Goal: Navigation & Orientation: Find specific page/section

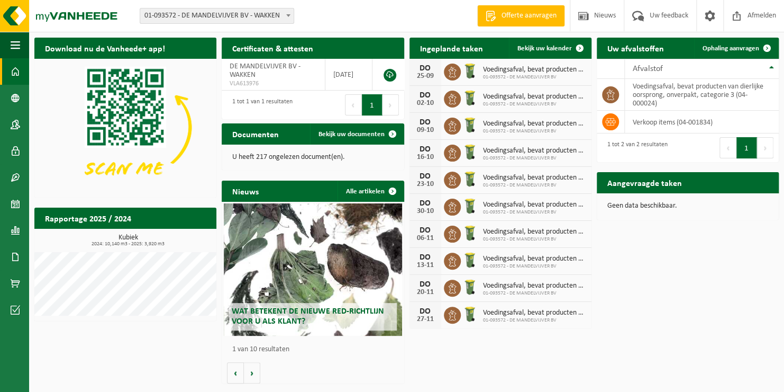
click at [499, 74] on span "01-093572 - DE MANDELVIJVER BV" at bounding box center [534, 77] width 103 height 6
click at [657, 95] on td "voedingsafval, bevat producten van dierlijke oorsprong, onverpakt, categorie 3 …" at bounding box center [702, 95] width 154 height 32
click at [333, 138] on link "Bekijk uw documenten" at bounding box center [356, 133] width 93 height 21
click at [325, 135] on span "Bekijk uw documenten" at bounding box center [352, 134] width 66 height 7
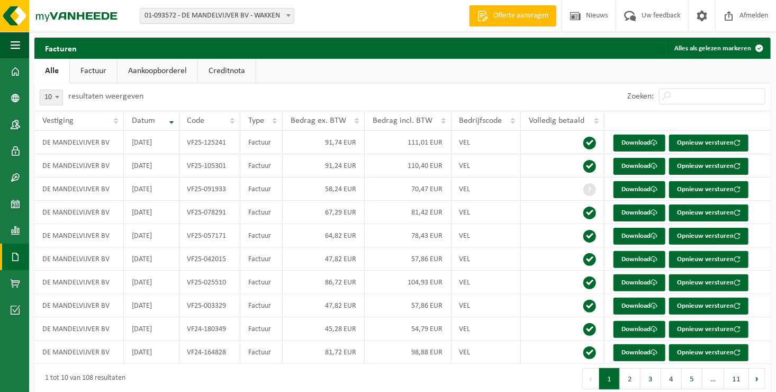
click at [223, 70] on link "Creditnota" at bounding box center [227, 71] width 58 height 24
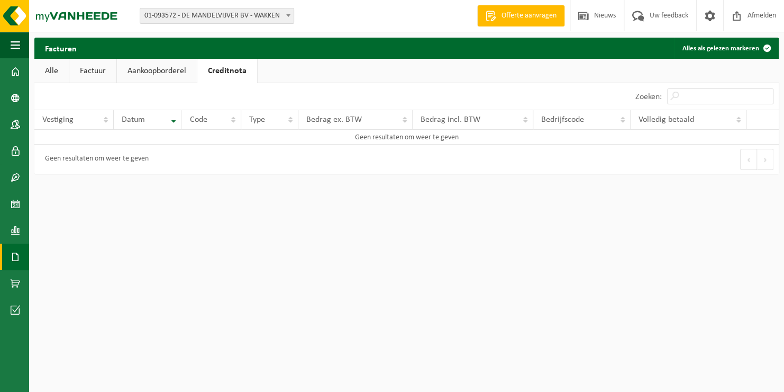
click at [170, 70] on link "Aankoopborderel" at bounding box center [157, 71] width 80 height 24
click at [89, 71] on link "Factuur" at bounding box center [92, 71] width 47 height 24
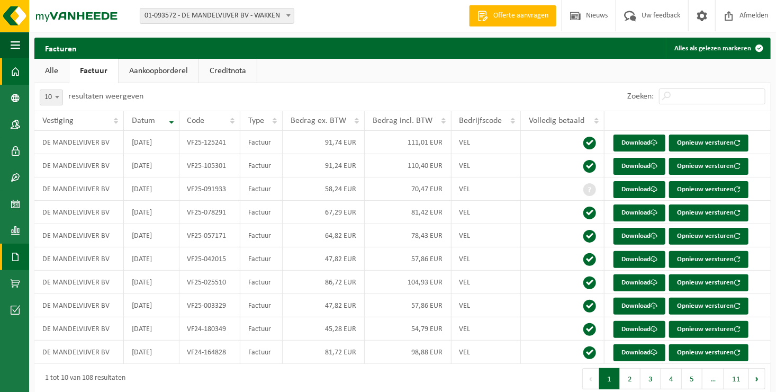
click at [17, 75] on span at bounding box center [16, 71] width 10 height 26
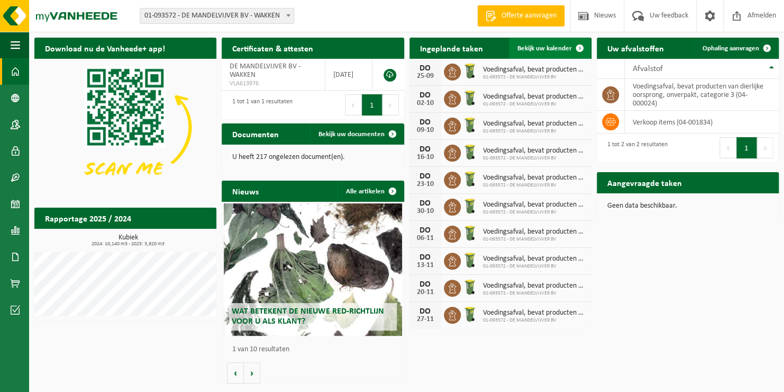
click at [545, 46] on span "Bekijk uw kalender" at bounding box center [544, 48] width 54 height 7
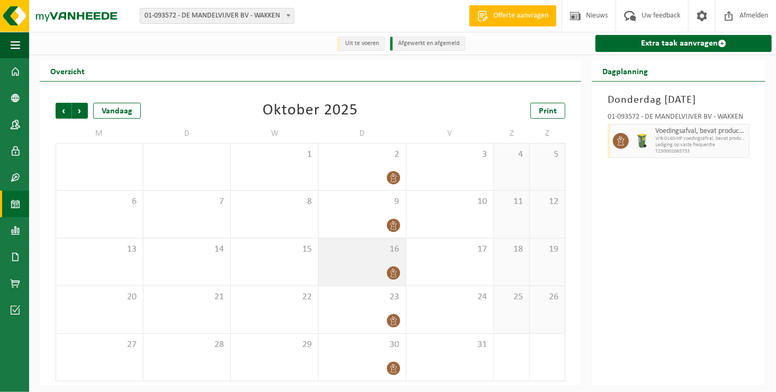
scroll to position [1, 0]
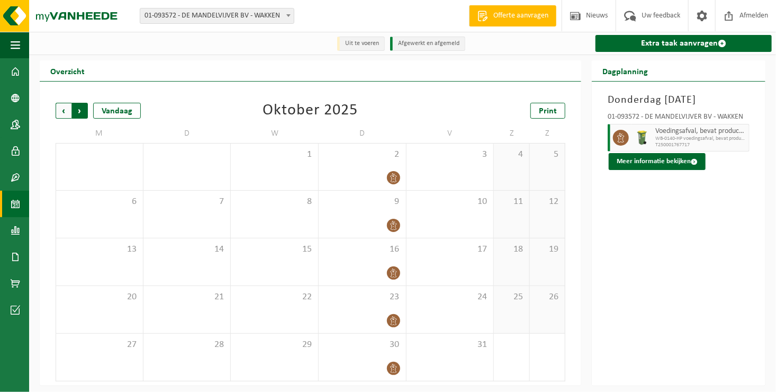
click at [63, 110] on span "Vorige" at bounding box center [64, 111] width 16 height 16
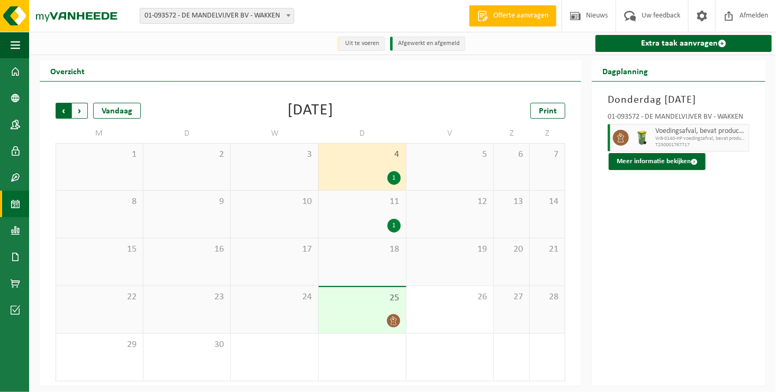
click at [79, 110] on span "Volgende" at bounding box center [80, 111] width 16 height 16
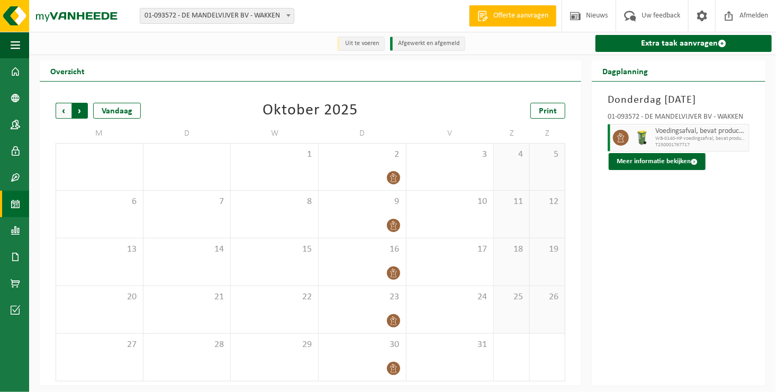
click at [60, 113] on span "Vorige" at bounding box center [64, 111] width 16 height 16
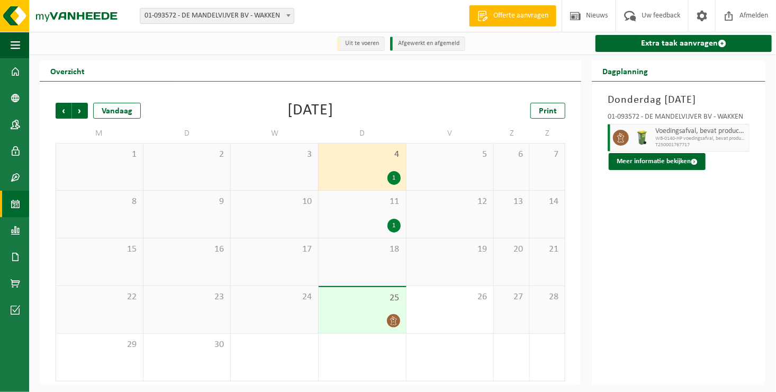
click at [355, 152] on span "4" at bounding box center [362, 155] width 77 height 12
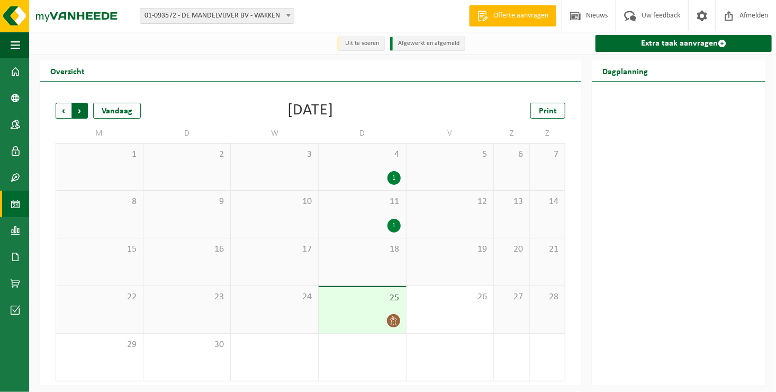
click at [61, 111] on span "Vorige" at bounding box center [64, 111] width 16 height 16
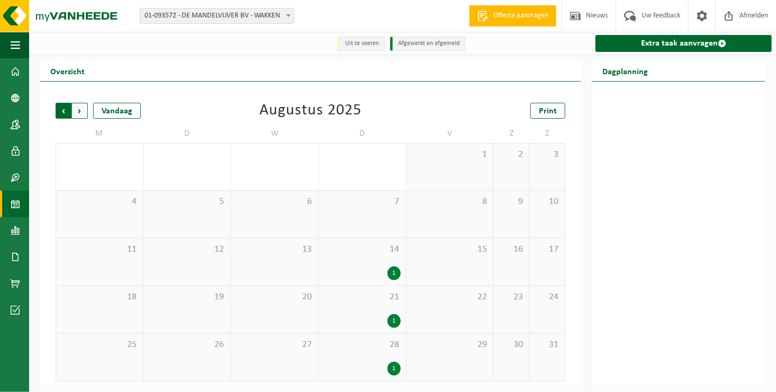
click at [80, 112] on span "Volgende" at bounding box center [80, 111] width 16 height 16
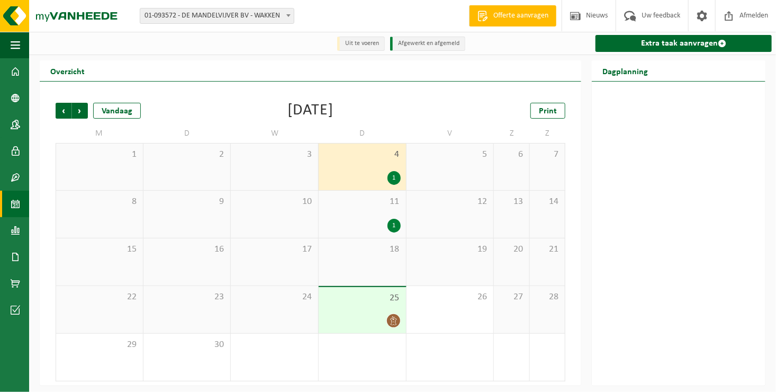
click at [365, 303] on span "25" at bounding box center [362, 298] width 77 height 12
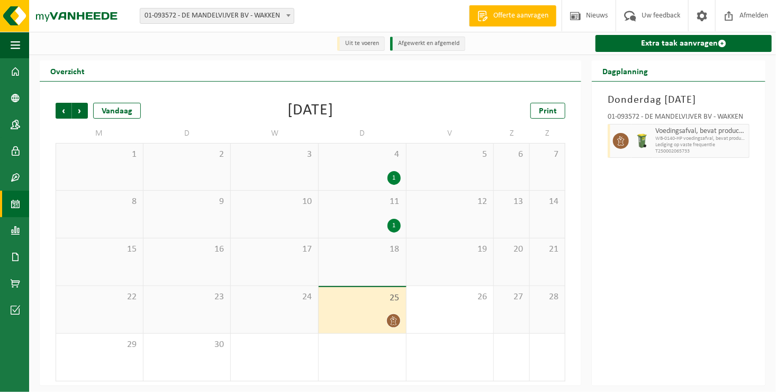
click at [424, 42] on li "Afgewerkt en afgemeld" at bounding box center [427, 44] width 75 height 14
click at [695, 17] on span at bounding box center [702, 15] width 16 height 31
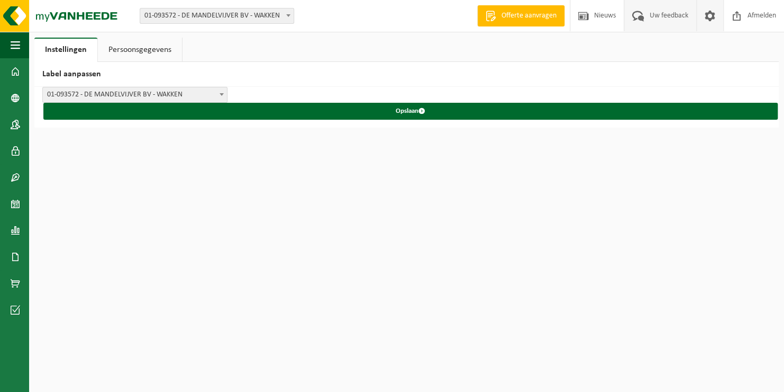
click at [663, 15] on span "Uw feedback" at bounding box center [669, 15] width 44 height 31
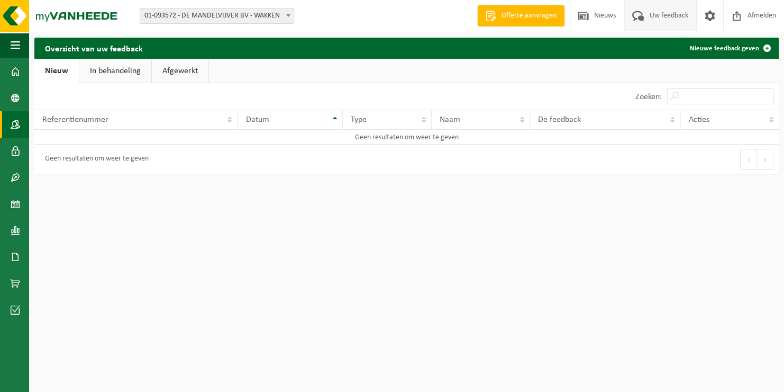
click at [17, 121] on span at bounding box center [16, 124] width 10 height 26
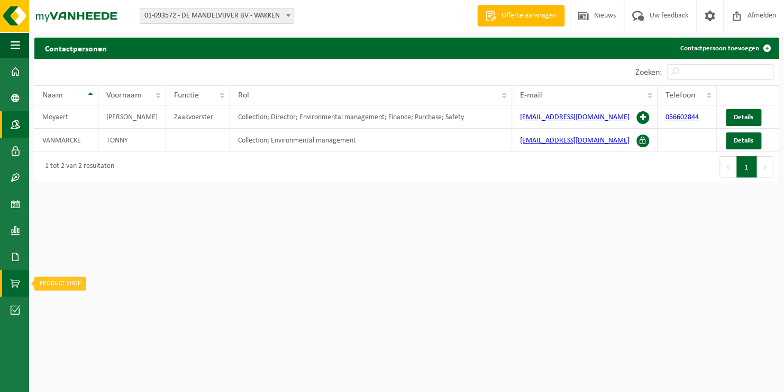
click at [20, 277] on span at bounding box center [16, 283] width 10 height 26
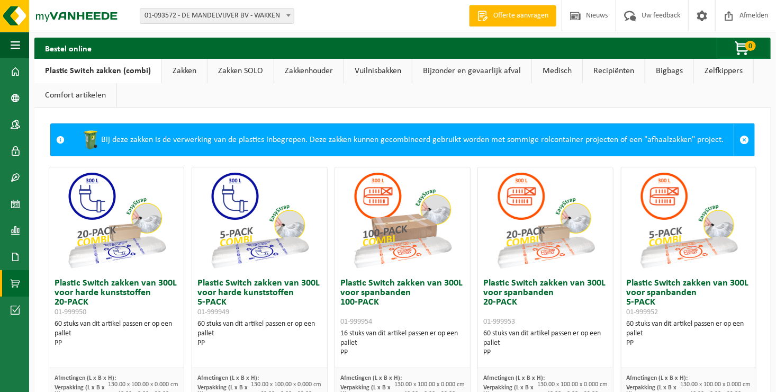
click at [198, 139] on div "Bij deze zakken is de verwerking van de plastics inbegrepen. Deze zakken kunnen…" at bounding box center [401, 140] width 663 height 32
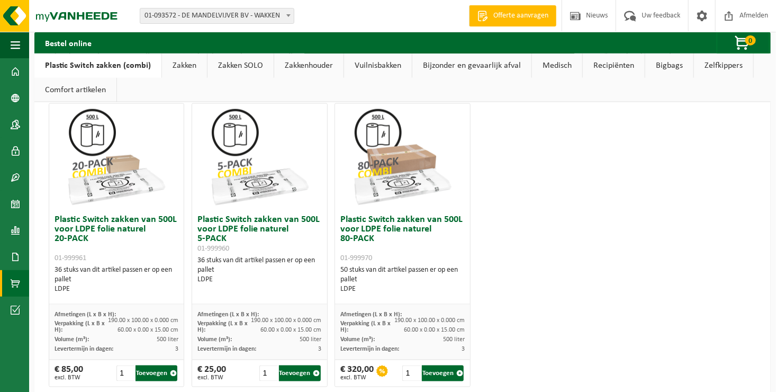
scroll to position [651, 0]
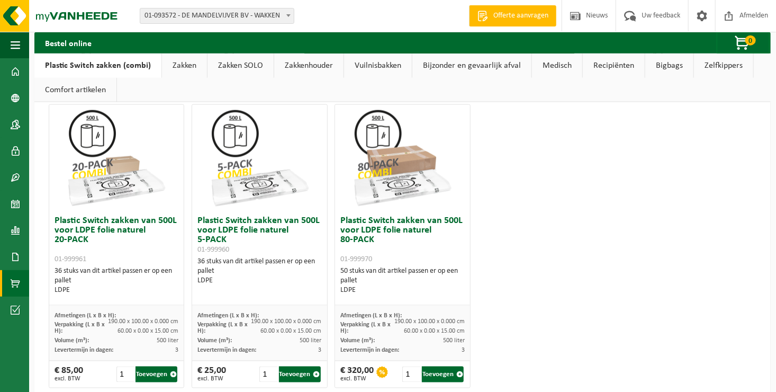
click at [379, 67] on link "Vuilnisbakken" at bounding box center [378, 65] width 68 height 24
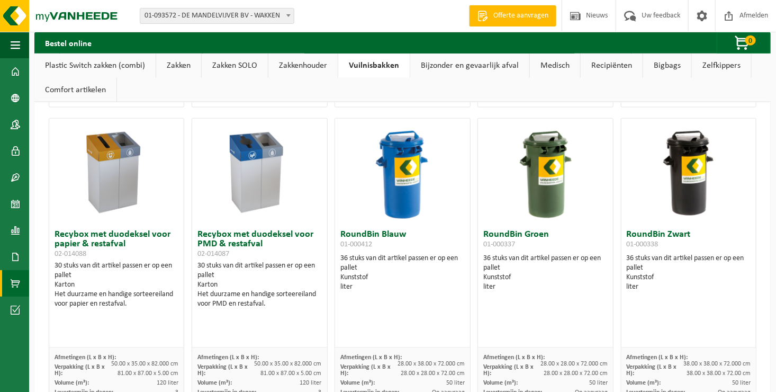
click at [229, 66] on link "Zakken SOLO" at bounding box center [235, 65] width 66 height 24
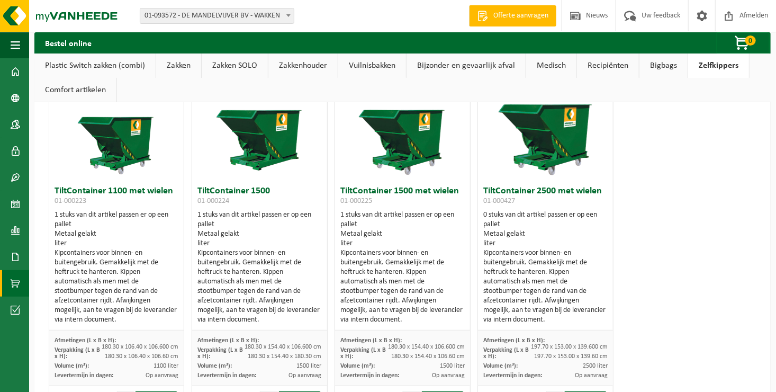
scroll to position [28, 0]
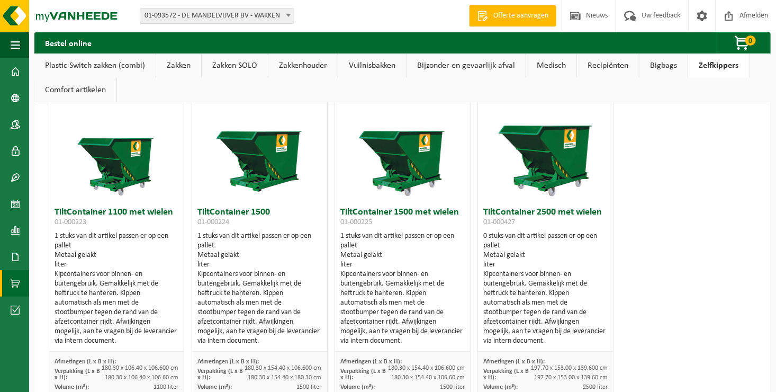
click at [229, 66] on link "Zakken SOLO" at bounding box center [235, 65] width 66 height 24
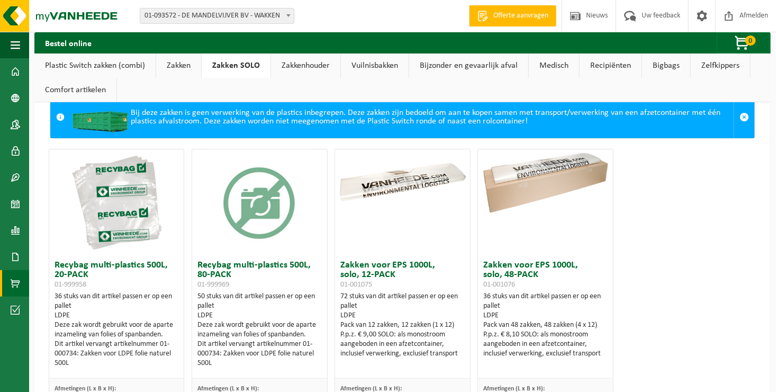
click at [641, 256] on div "Recybag multi-plastics 500L, 20-PACK 01-999958 36 stuks van dit artikel passen …" at bounding box center [402, 309] width 715 height 332
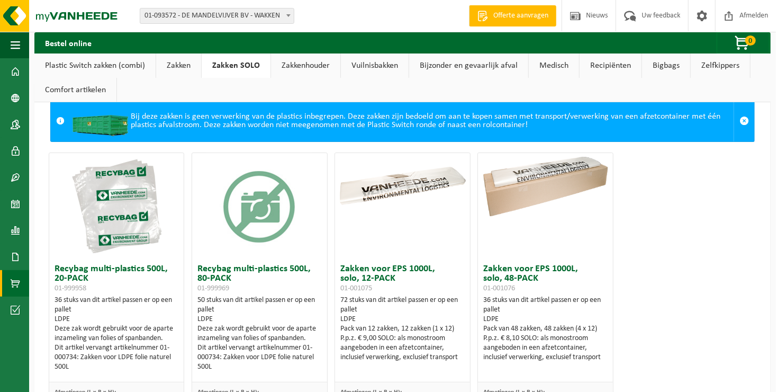
scroll to position [0, 0]
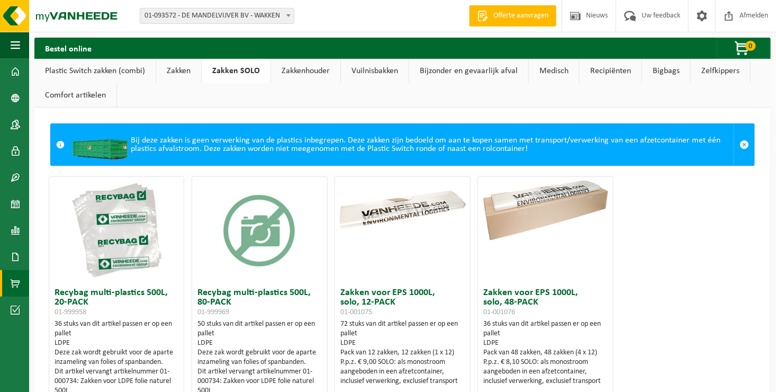
click at [173, 69] on link "Zakken" at bounding box center [178, 71] width 45 height 24
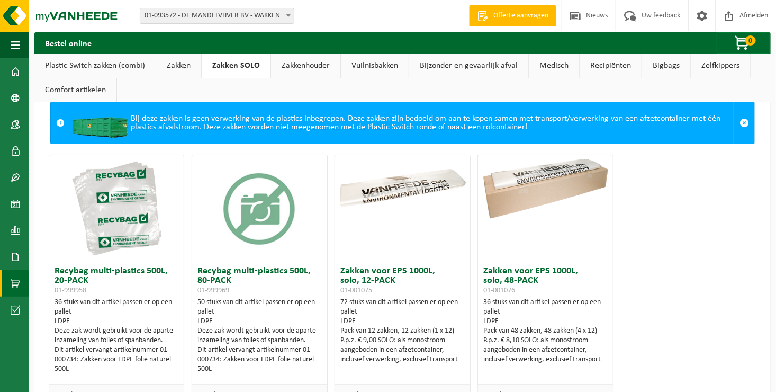
scroll to position [21, 0]
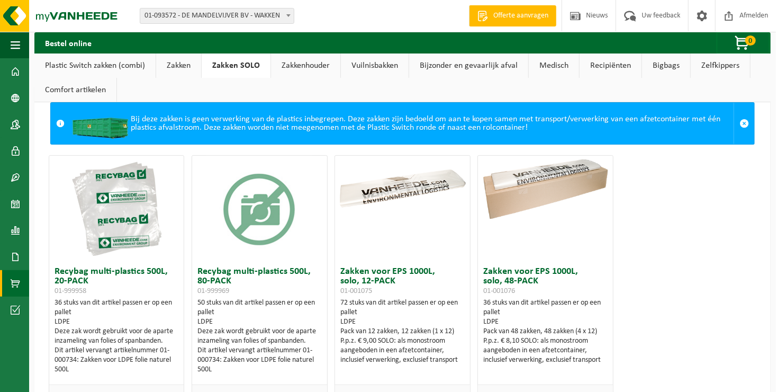
click at [93, 63] on link "Plastic Switch zakken (combi)" at bounding box center [94, 65] width 121 height 24
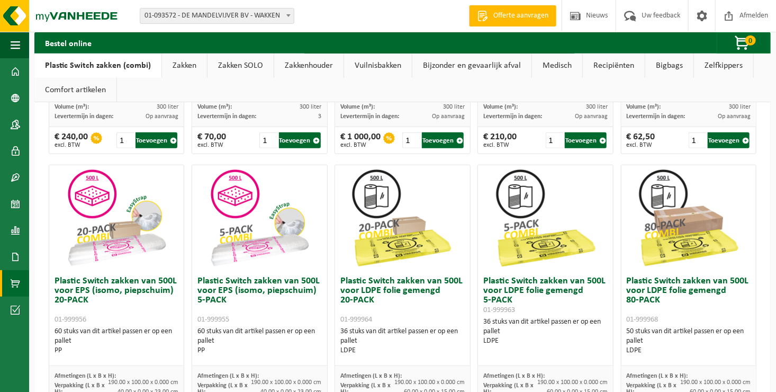
scroll to position [317, 0]
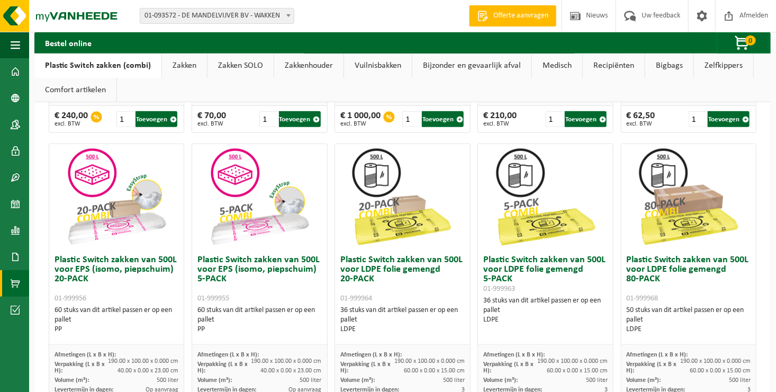
click at [596, 62] on link "Recipiënten" at bounding box center [614, 65] width 62 height 24
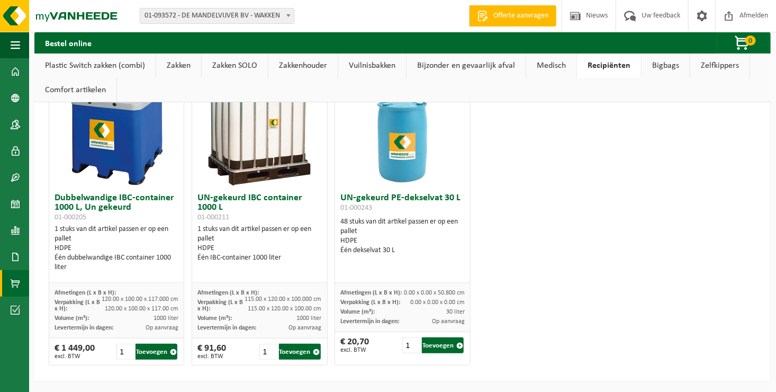
scroll to position [41, 0]
click at [706, 67] on link "Zelfkippers" at bounding box center [719, 65] width 59 height 24
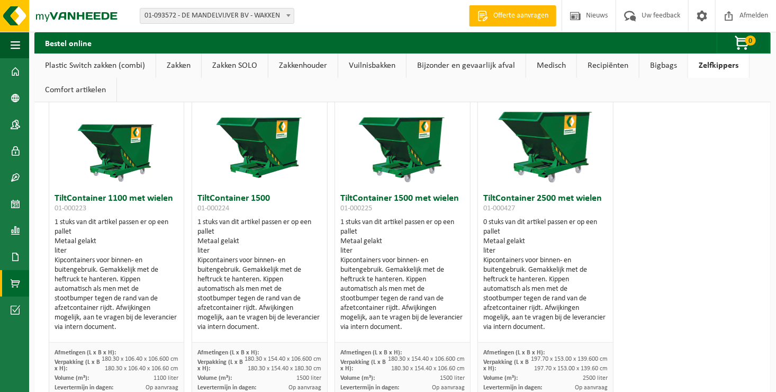
click at [232, 69] on link "Zakken SOLO" at bounding box center [235, 65] width 66 height 24
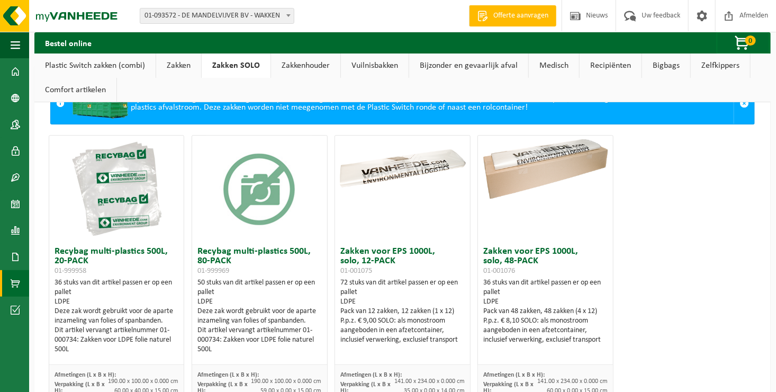
click at [284, 80] on ul "Plastic Switch zakken (combi) Zakken Zakken SOLO Zakkenhouder Vuilnisbakken Bij…" at bounding box center [402, 77] width 736 height 49
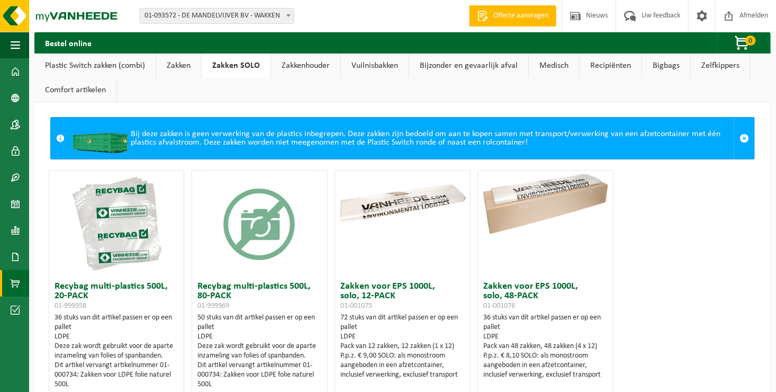
scroll to position [5, 0]
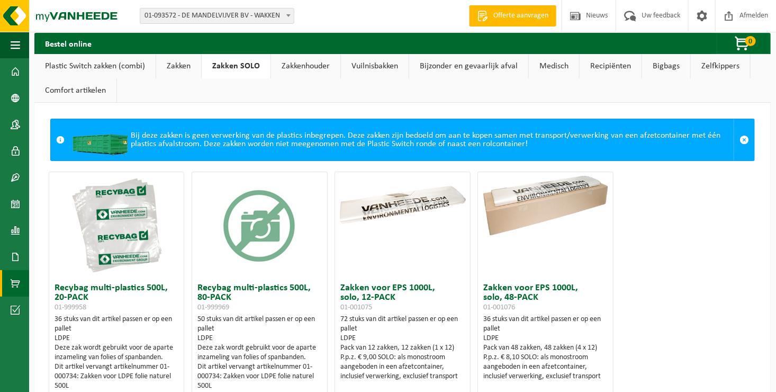
click at [367, 62] on link "Vuilnisbakken" at bounding box center [375, 66] width 68 height 24
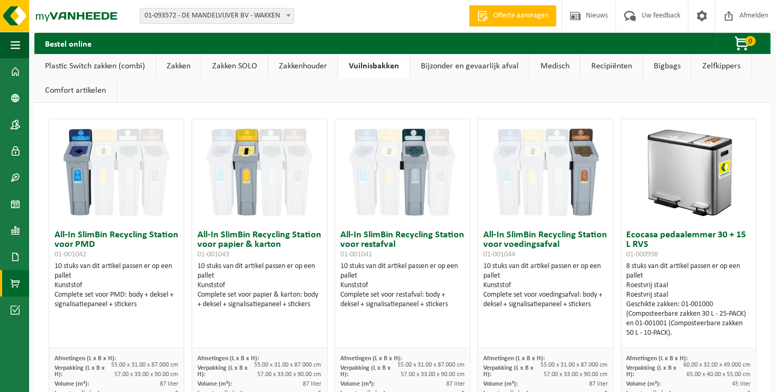
click at [355, 85] on ul "Plastic Switch zakken (combi) Zakken Zakken SOLO Zakkenhouder Vuilnisbakken Bij…" at bounding box center [402, 78] width 736 height 49
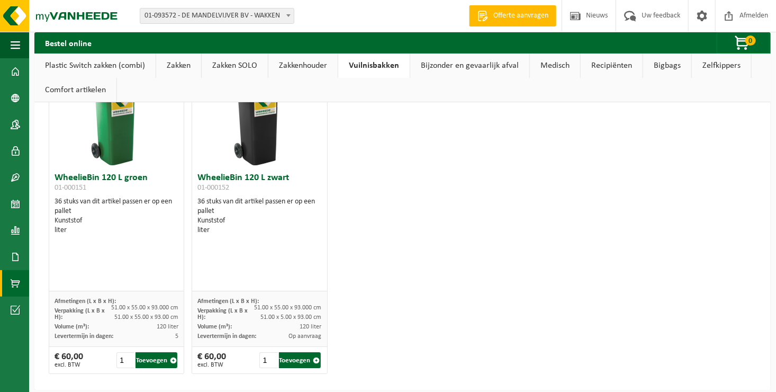
scroll to position [1677, 0]
click at [355, 85] on ul "Plastic Switch zakken (combi) Zakken Zakken SOLO Zakkenhouder Vuilnisbakken Bij…" at bounding box center [402, 77] width 736 height 49
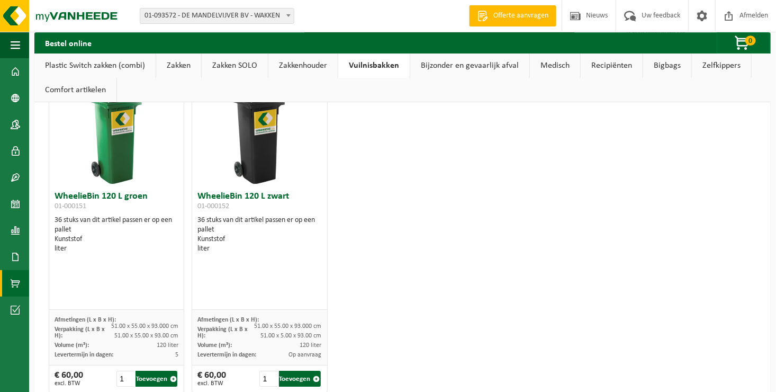
scroll to position [1655, 0]
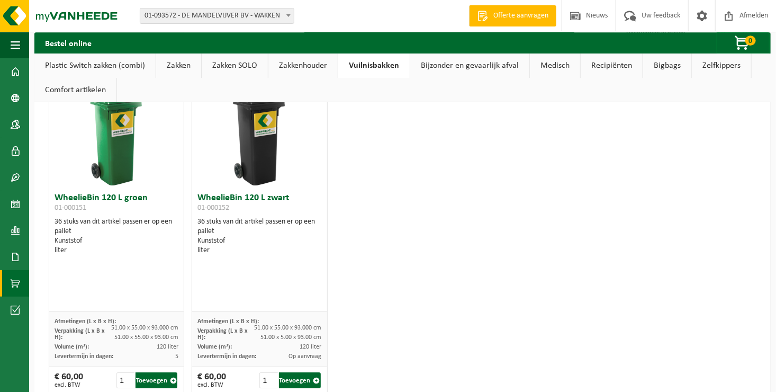
click at [424, 63] on link "Bijzonder en gevaarlijk afval" at bounding box center [469, 65] width 119 height 24
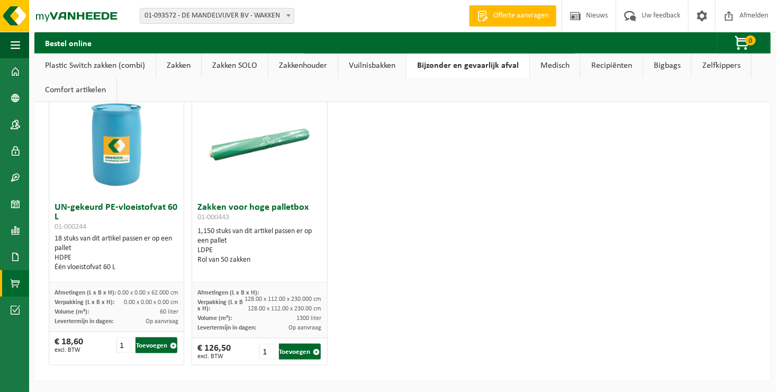
scroll to position [594, 0]
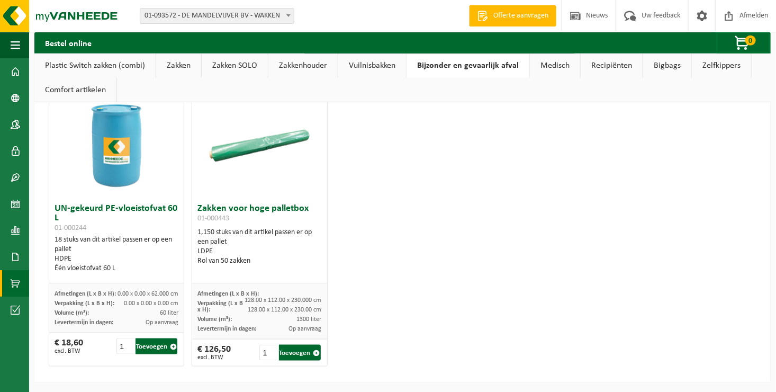
click at [550, 63] on link "Medisch" at bounding box center [555, 65] width 50 height 24
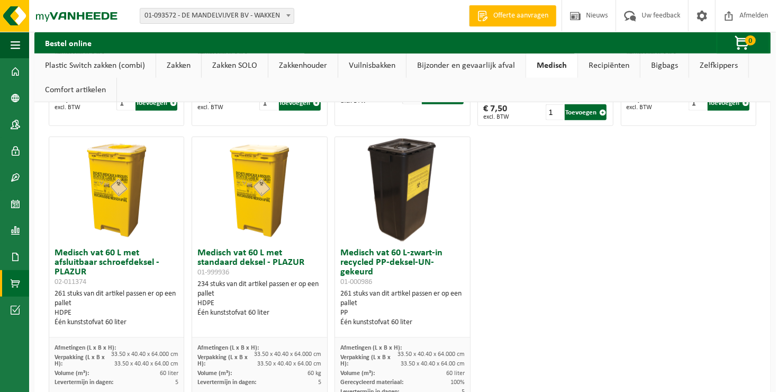
click at [653, 65] on link "Bigbags" at bounding box center [664, 65] width 48 height 24
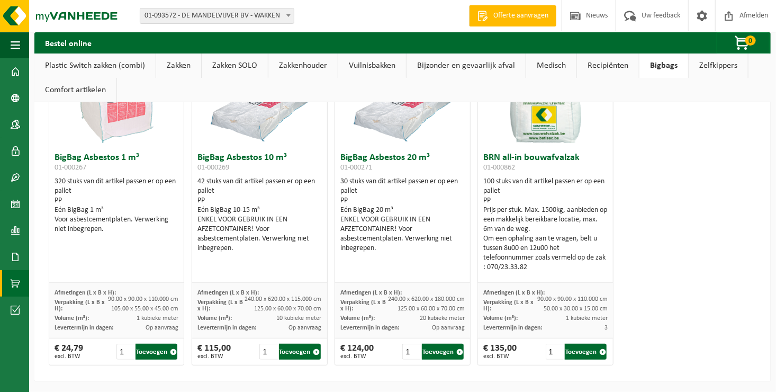
scroll to position [81, 0]
click at [175, 61] on link "Zakken" at bounding box center [178, 65] width 45 height 24
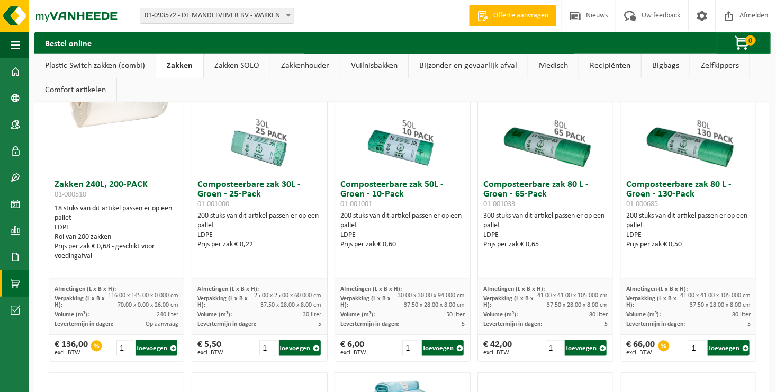
scroll to position [399, 0]
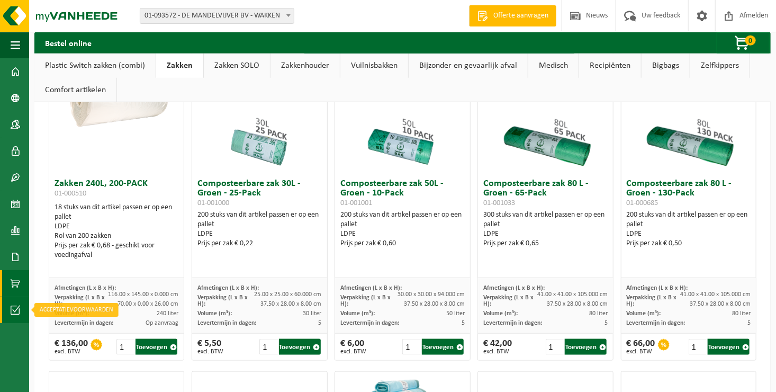
click at [14, 305] on span at bounding box center [16, 309] width 10 height 26
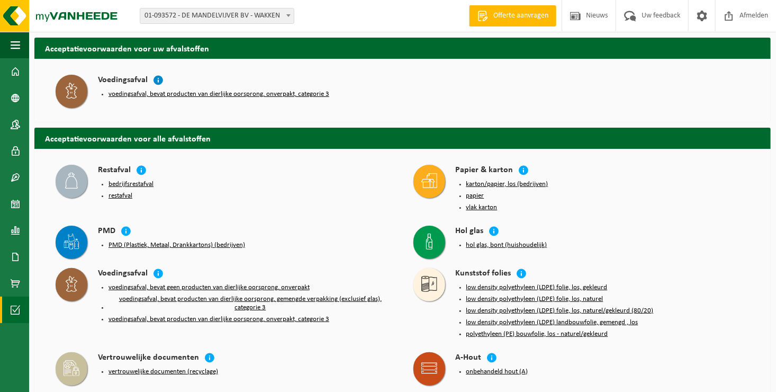
click at [156, 79] on icon at bounding box center [158, 80] width 11 height 11
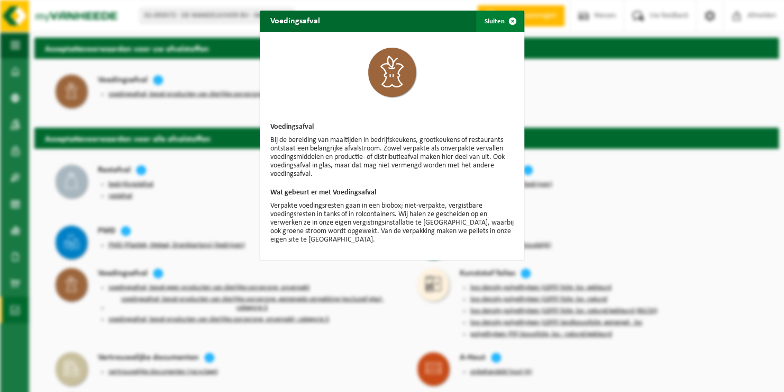
click at [507, 22] on span "button" at bounding box center [512, 21] width 21 height 21
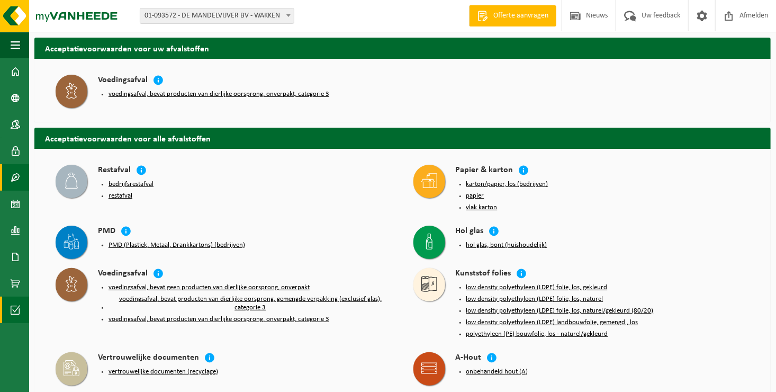
click at [15, 176] on span at bounding box center [16, 177] width 10 height 26
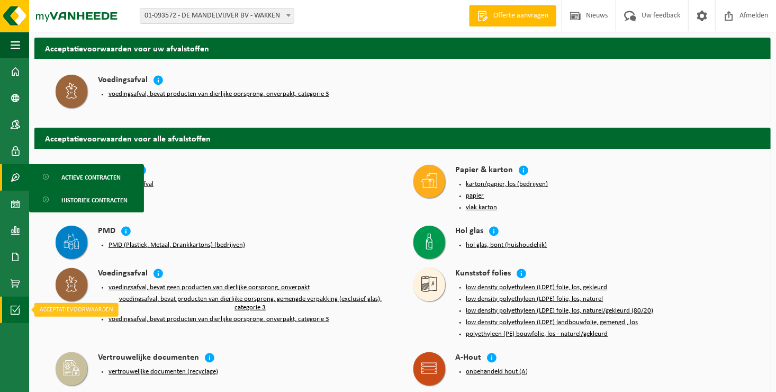
click at [20, 304] on span at bounding box center [16, 309] width 10 height 26
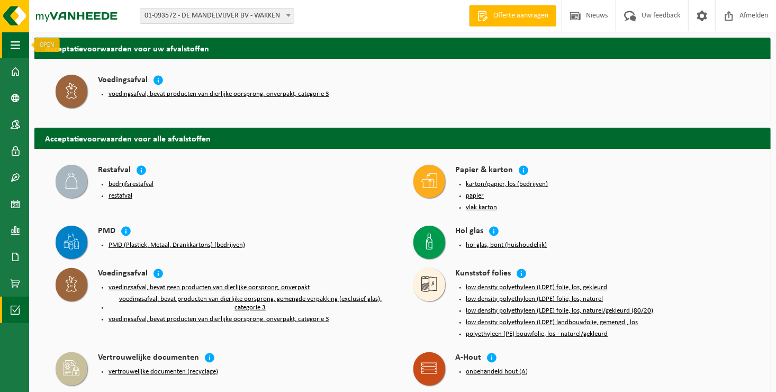
click at [15, 44] on span "button" at bounding box center [16, 45] width 10 height 26
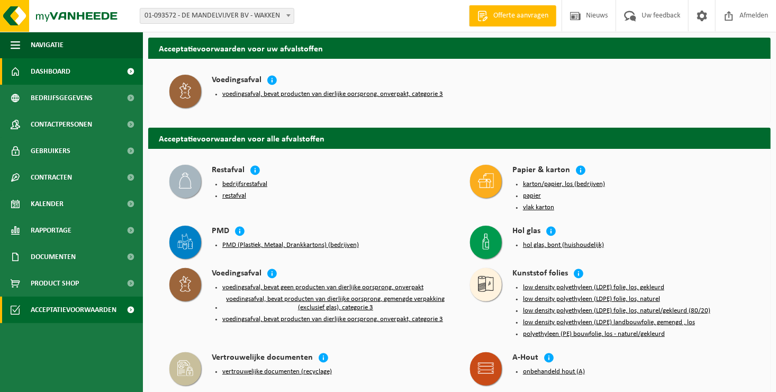
click at [39, 70] on span "Dashboard" at bounding box center [51, 71] width 40 height 26
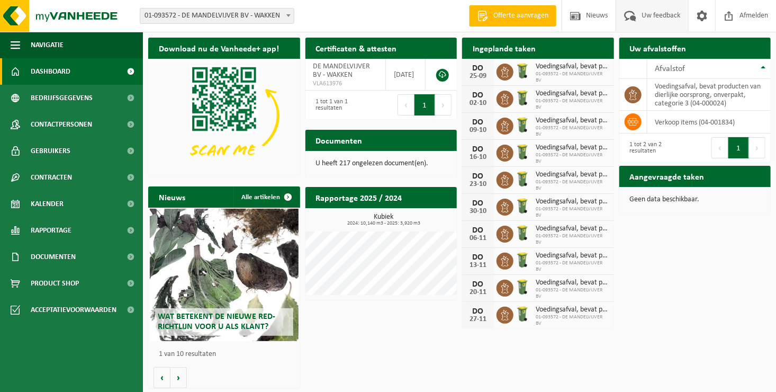
click at [645, 13] on span "Uw feedback" at bounding box center [661, 15] width 44 height 31
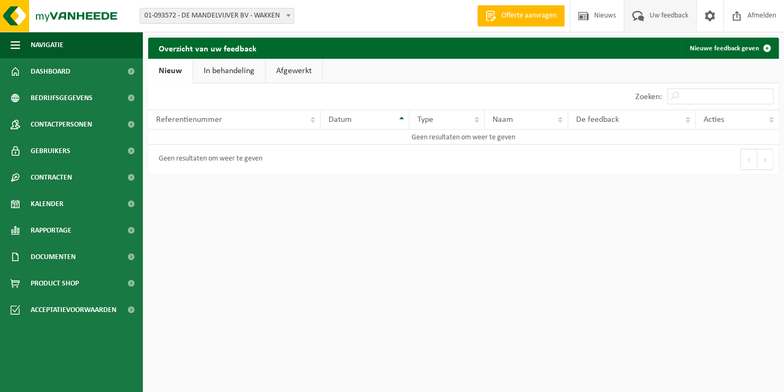
click at [227, 67] on link "In behandeling" at bounding box center [229, 71] width 72 height 24
click at [289, 73] on link "Afgewerkt" at bounding box center [295, 71] width 57 height 24
click at [209, 154] on div "Geen resultaten om weer te geven" at bounding box center [207, 159] width 109 height 19
click at [174, 68] on link "Nieuw" at bounding box center [169, 71] width 43 height 24
click at [599, 16] on span "Nieuws" at bounding box center [605, 15] width 27 height 31
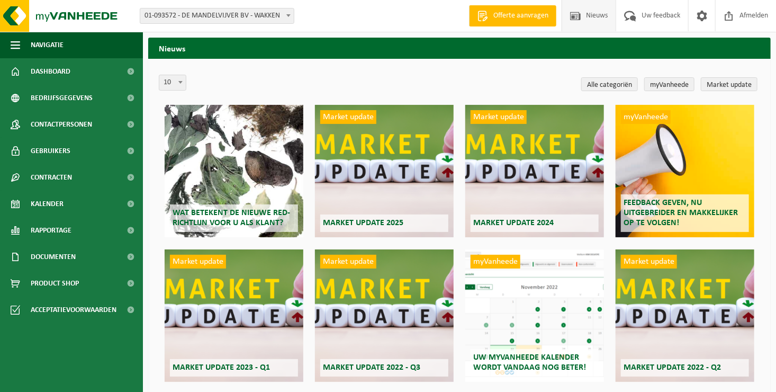
click at [288, 13] on span at bounding box center [288, 15] width 11 height 14
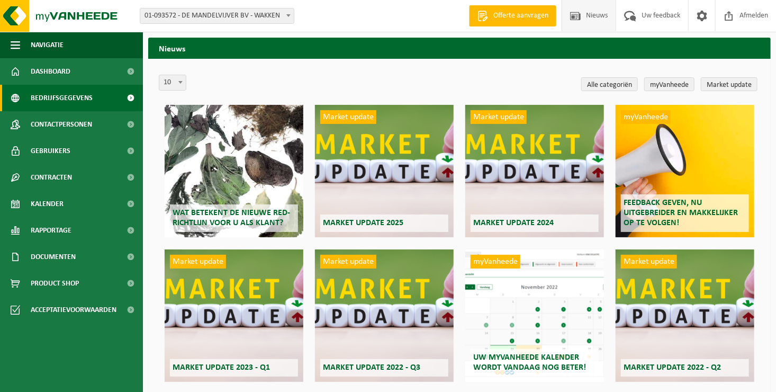
click at [78, 92] on span "Bedrijfsgegevens" at bounding box center [62, 98] width 62 height 26
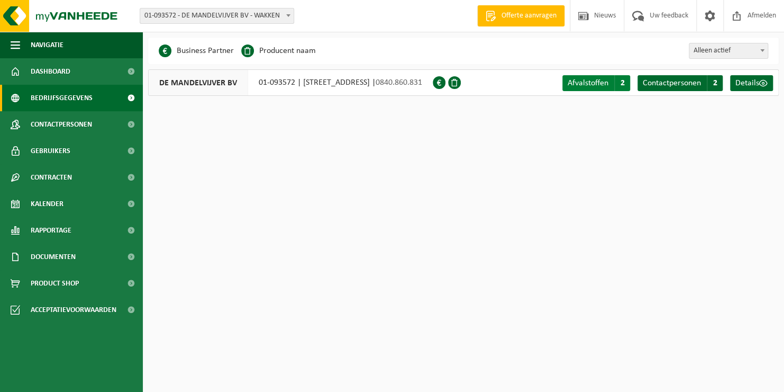
click at [574, 80] on span "Afvalstoffen" at bounding box center [588, 83] width 41 height 8
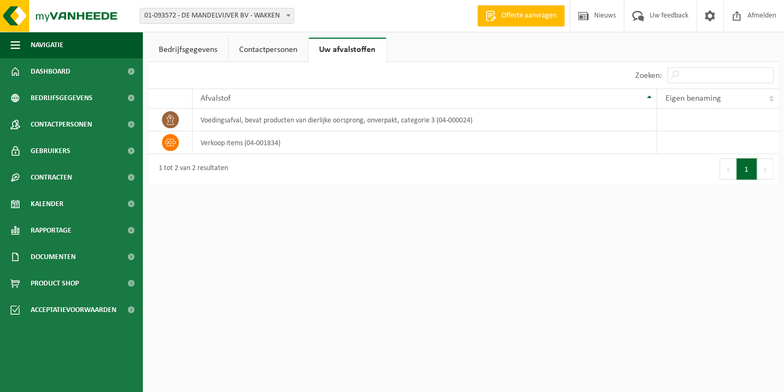
click at [269, 52] on link "Contactpersonen" at bounding box center [268, 50] width 79 height 24
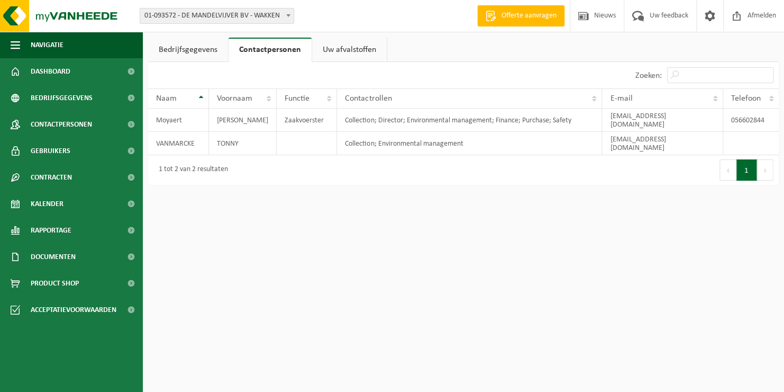
click at [208, 48] on link "Bedrijfsgegevens" at bounding box center [188, 50] width 80 height 24
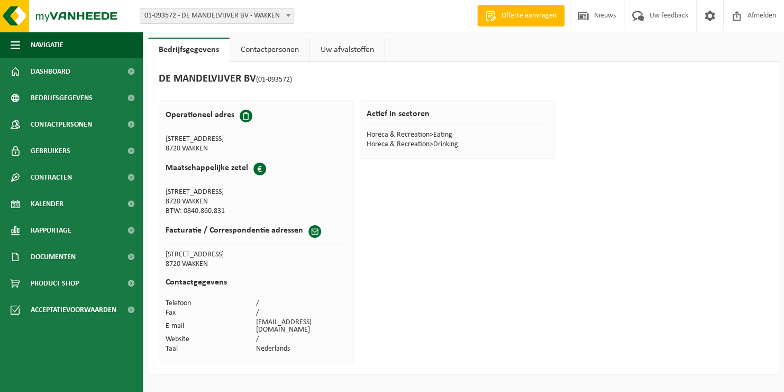
click at [412, 220] on div "DE MANDELVIJVER BV (01-093572) Operationeel adres BERGSTRAAT 28 8720 WAKKEN Maa…" at bounding box center [463, 218] width 631 height 312
click at [76, 99] on span "Bedrijfsgegevens" at bounding box center [62, 98] width 62 height 26
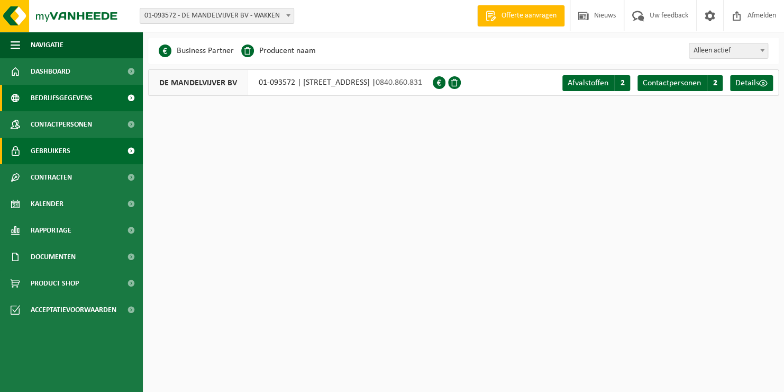
click at [67, 148] on span "Gebruikers" at bounding box center [51, 151] width 40 height 26
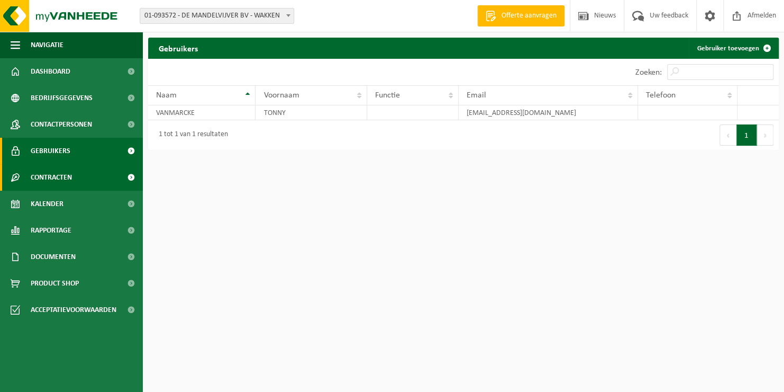
click at [67, 178] on span "Contracten" at bounding box center [51, 177] width 41 height 26
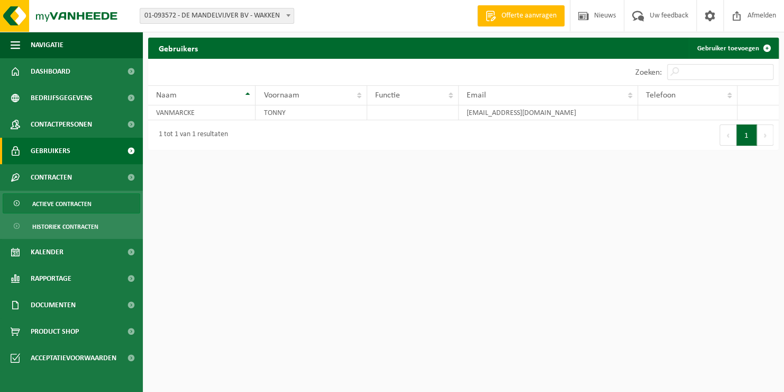
click at [57, 205] on span "Actieve contracten" at bounding box center [61, 204] width 59 height 20
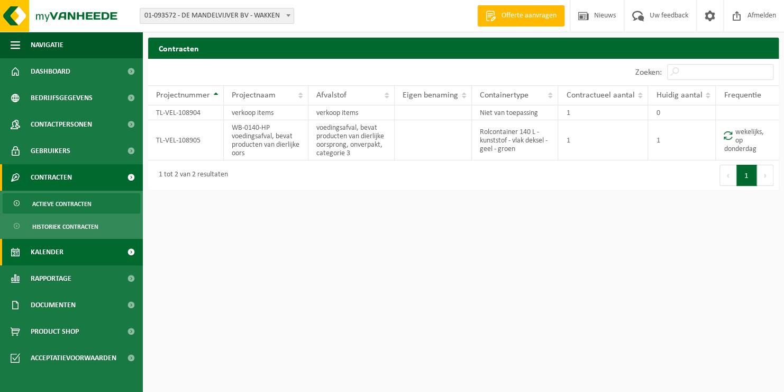
click at [58, 249] on span "Kalender" at bounding box center [47, 252] width 33 height 26
